Goal: Transaction & Acquisition: Book appointment/travel/reservation

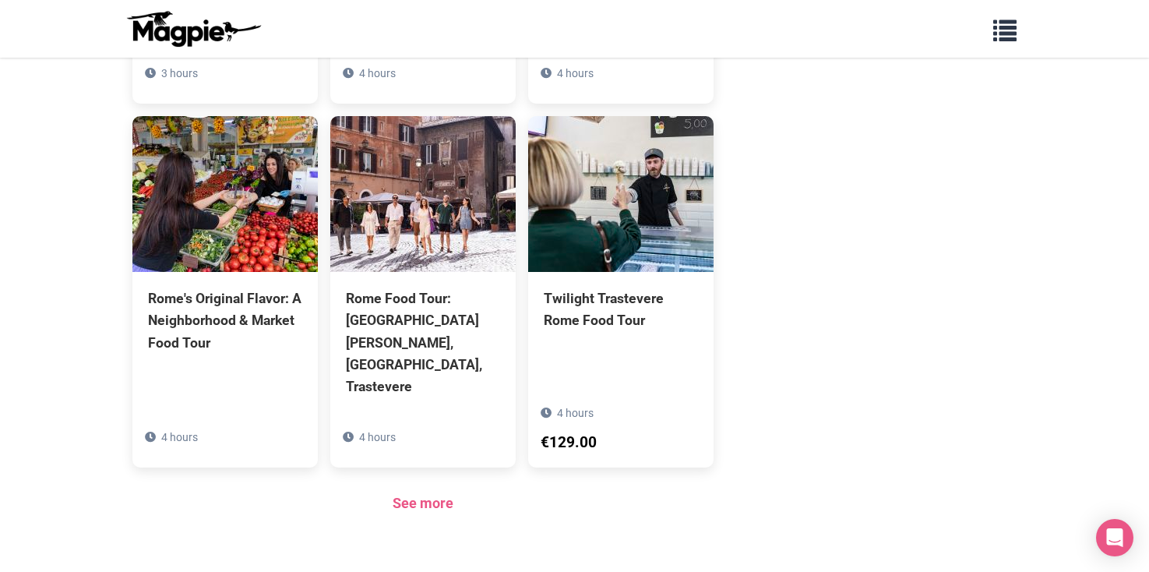
scroll to position [1121, 0]
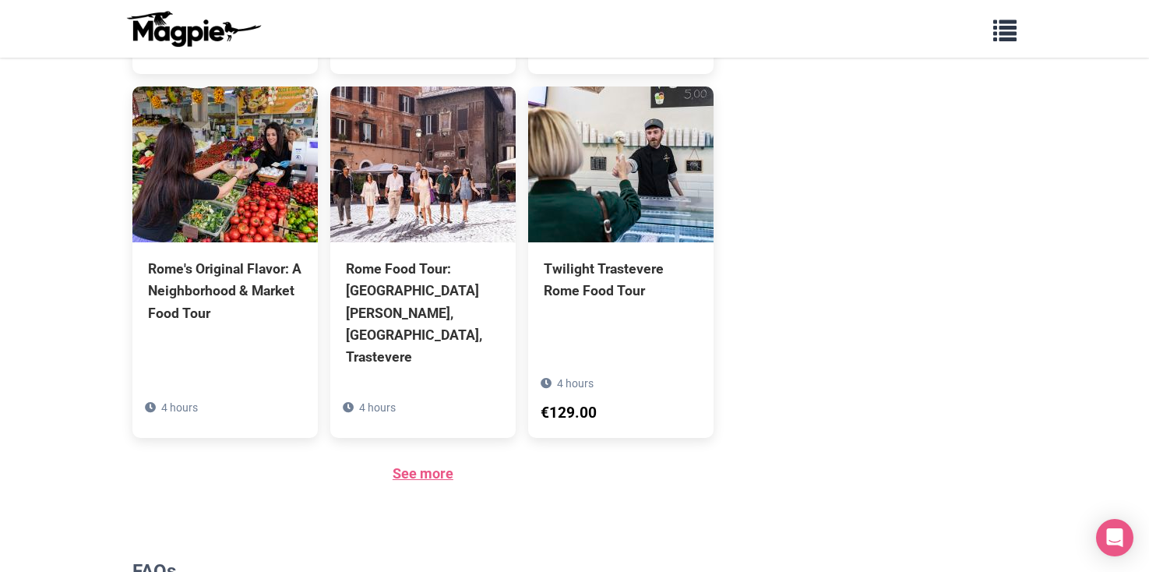
click at [407, 465] on link "See more" at bounding box center [422, 473] width 61 height 16
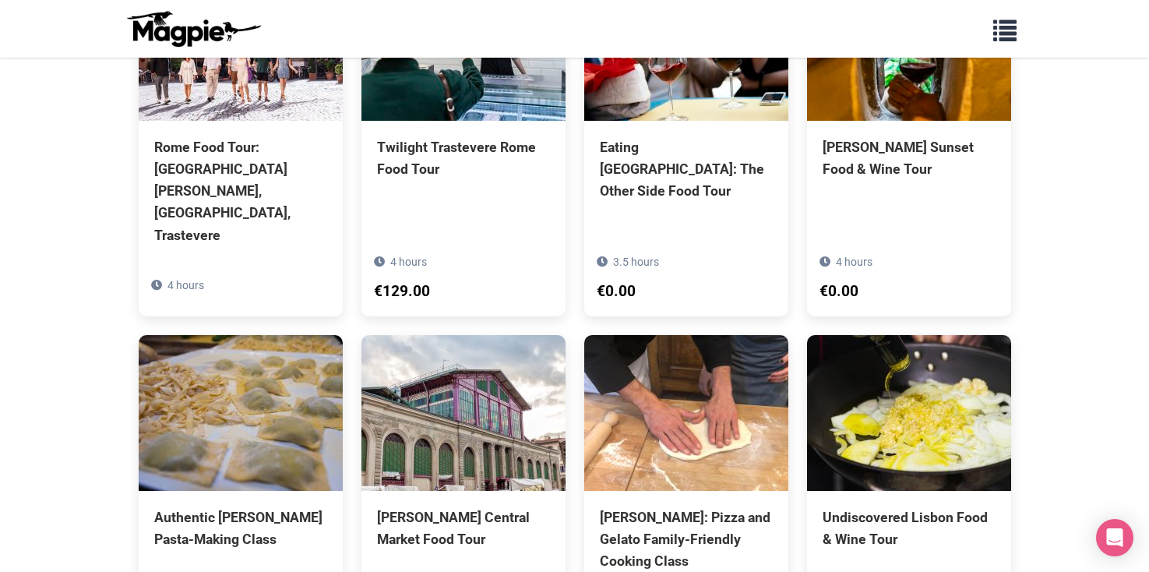
scroll to position [623, 0]
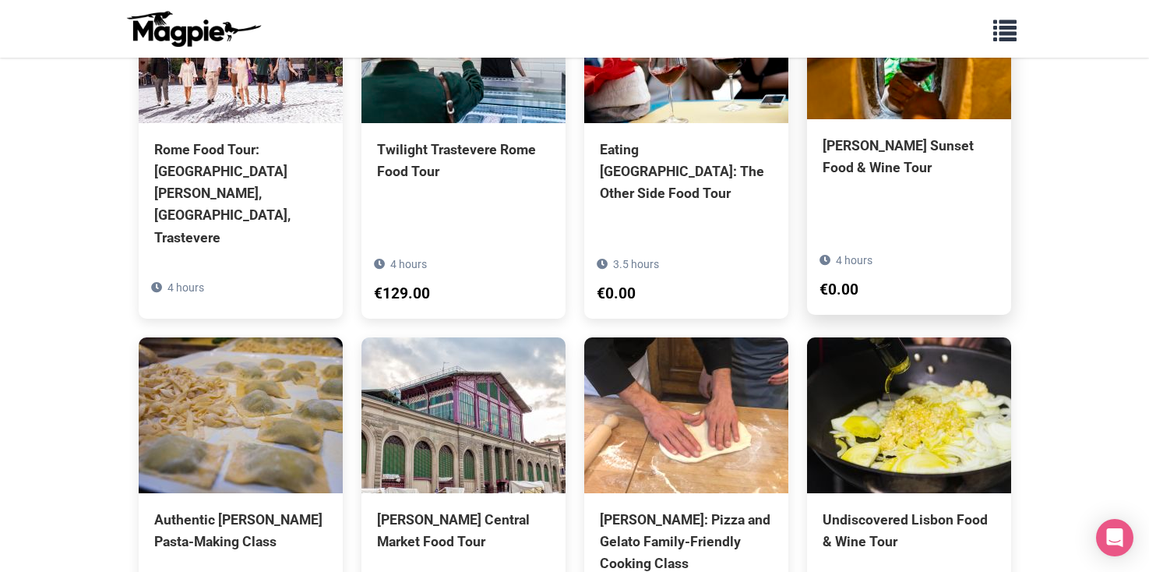
click at [852, 135] on div "[PERSON_NAME] Sunset Food & Wine Tour" at bounding box center [908, 157] width 173 height 44
